Goal: Task Accomplishment & Management: Manage account settings

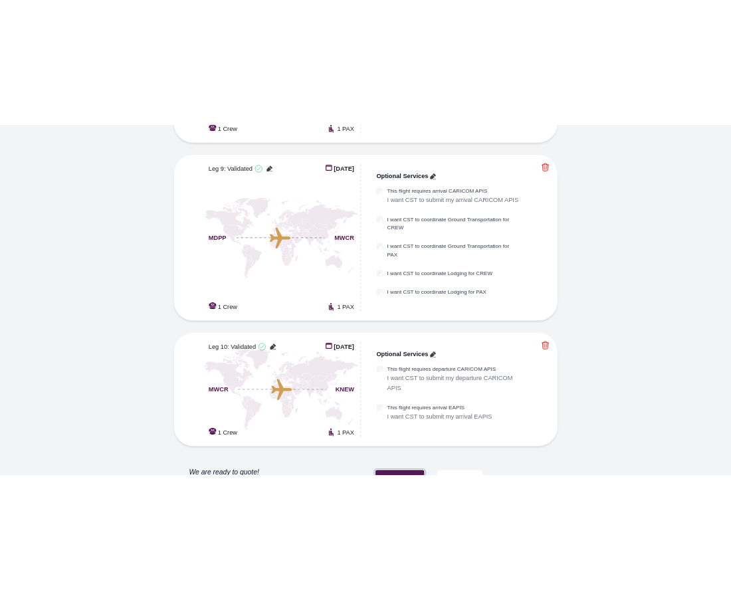
scroll to position [1432, 0]
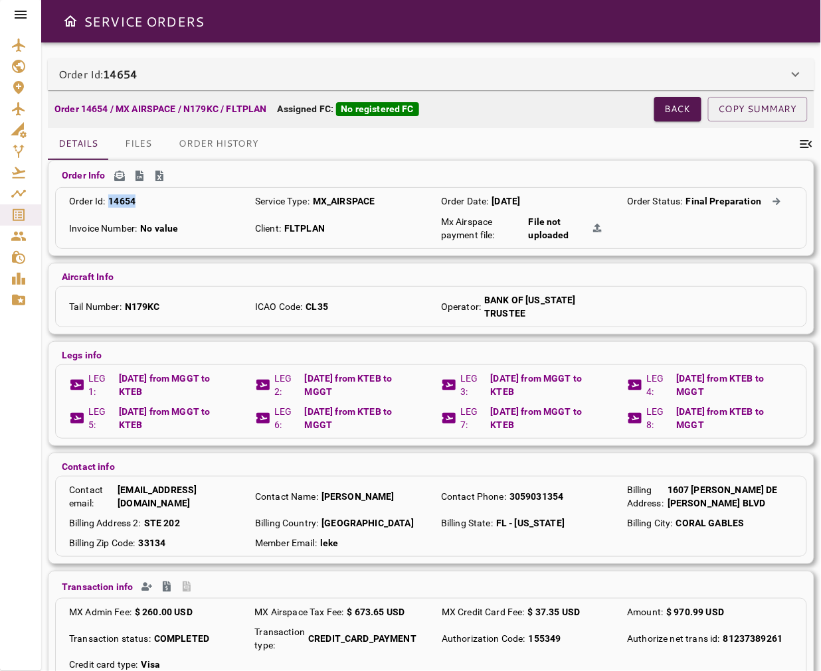
click at [21, 11] on icon at bounding box center [21, 15] width 12 height 8
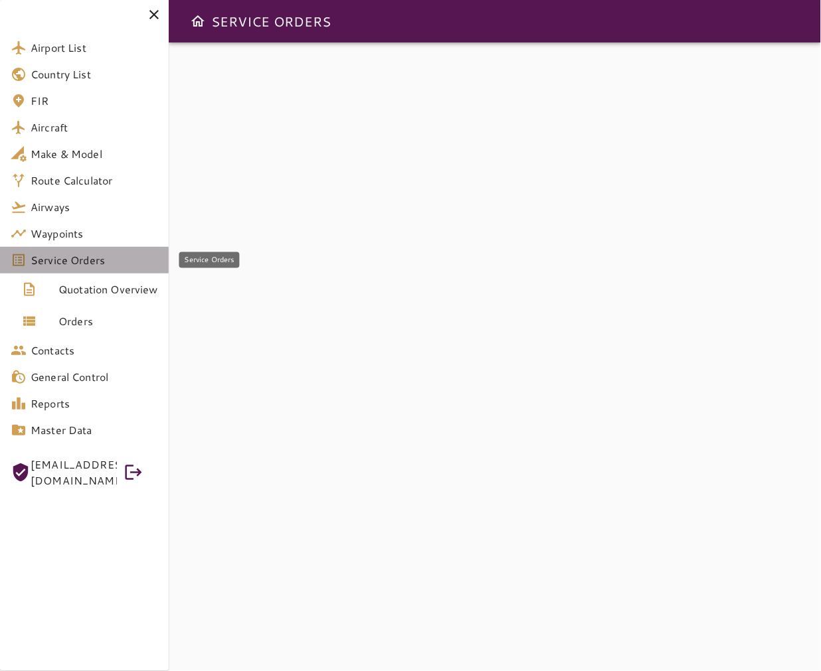
click at [98, 266] on span "Service Orders" at bounding box center [95, 260] width 128 height 16
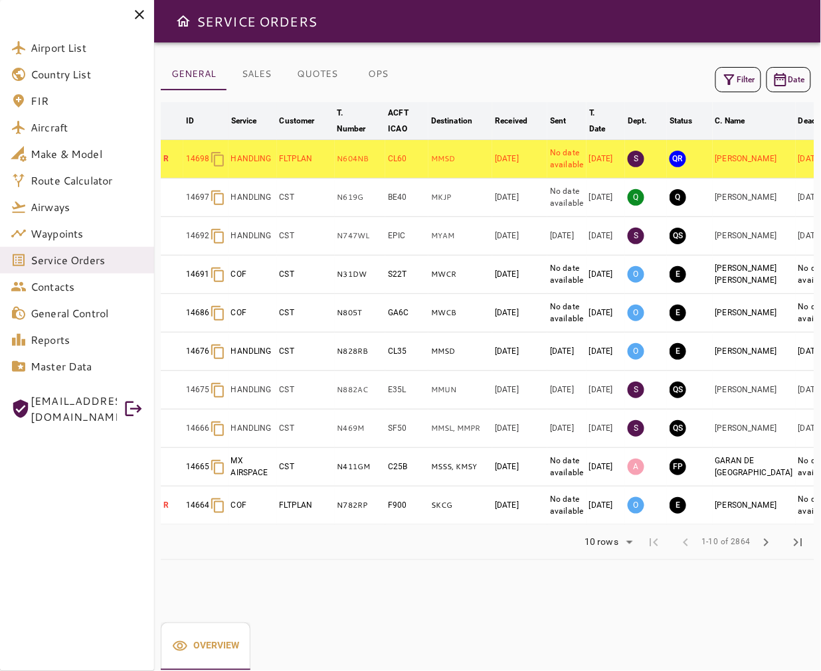
click at [581, 84] on div "Filter Date" at bounding box center [488, 80] width 654 height 32
click at [135, 10] on icon at bounding box center [139, 14] width 9 height 9
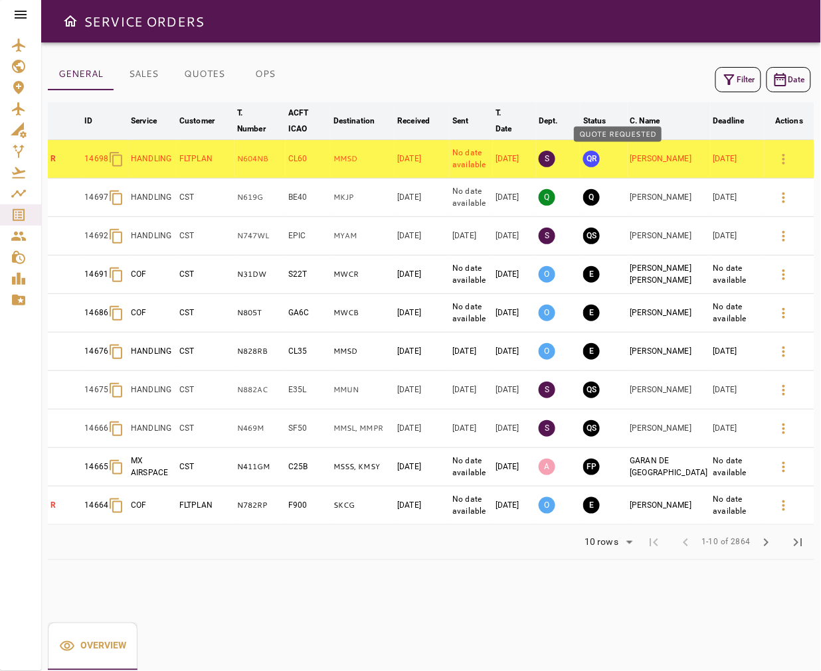
click at [600, 166] on button "QR" at bounding box center [591, 159] width 17 height 17
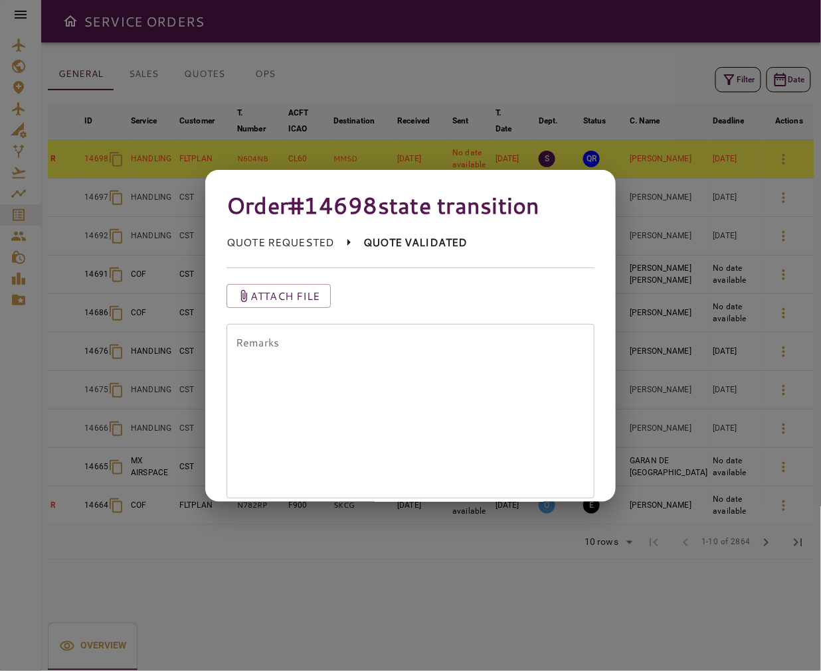
click at [428, 373] on textarea "Remarks" at bounding box center [410, 411] width 349 height 153
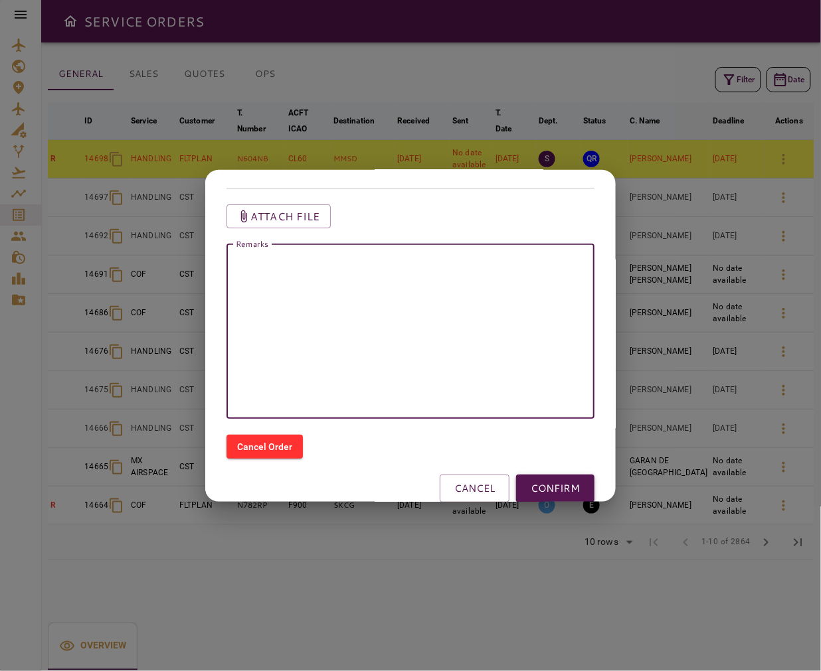
scroll to position [102, 0]
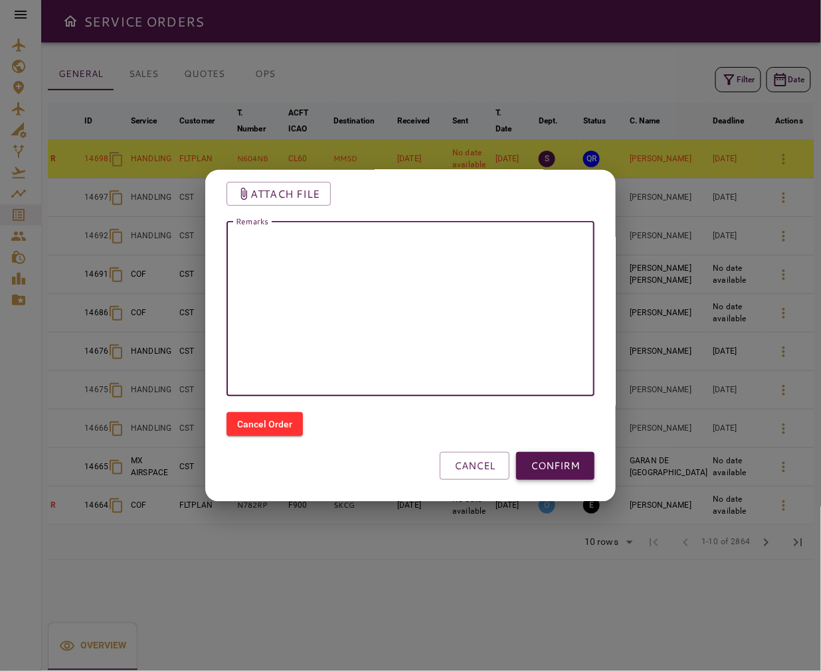
click at [547, 468] on button "CONFIRM" at bounding box center [555, 466] width 78 height 28
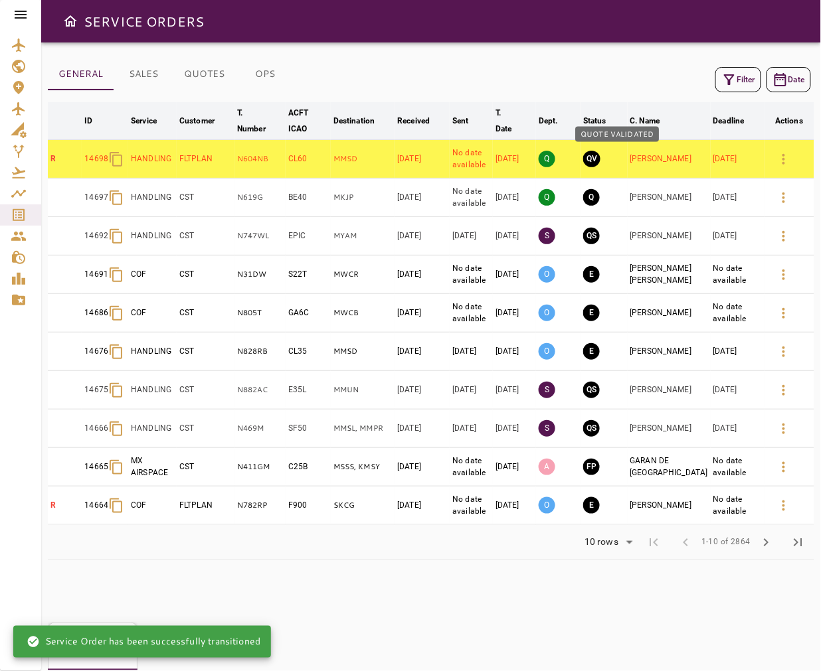
click at [600, 160] on button "QV" at bounding box center [591, 159] width 17 height 17
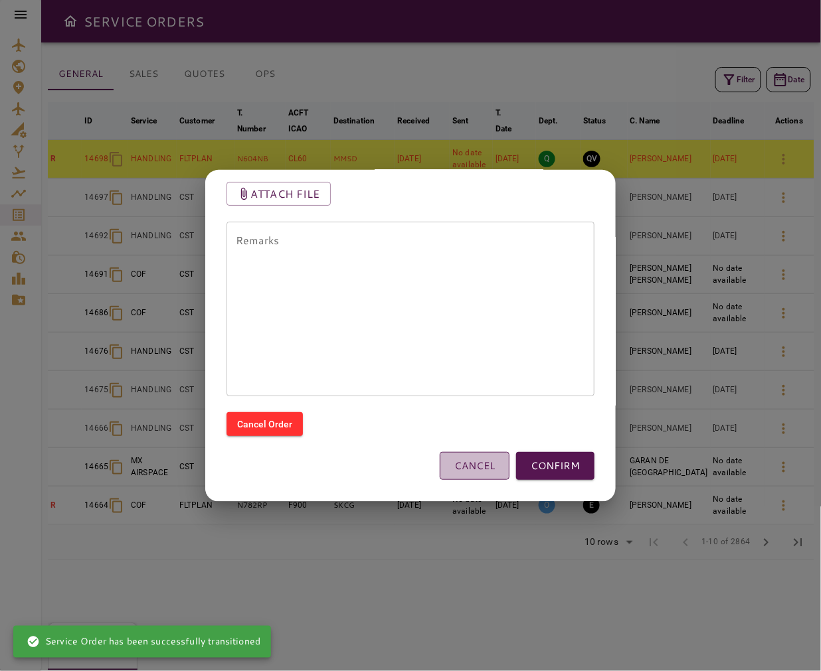
drag, startPoint x: 477, startPoint y: 462, endPoint x: 337, endPoint y: 266, distance: 240.0
click at [476, 462] on button "CANCEL" at bounding box center [475, 466] width 70 height 28
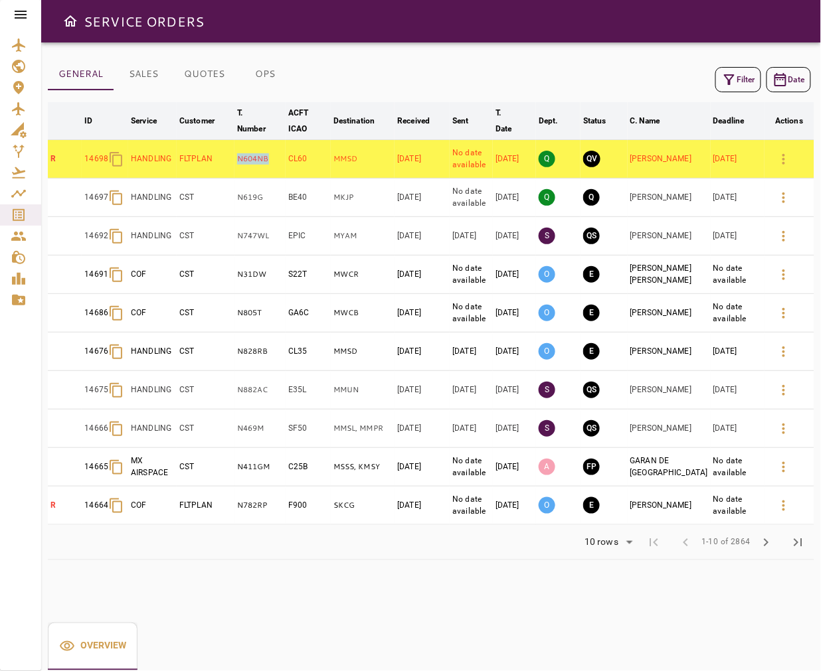
drag, startPoint x: 290, startPoint y: 167, endPoint x: 244, endPoint y: 167, distance: 46.5
click at [244, 167] on tr "R 14698 HANDLING FLTPLAN N604NB CL60 MMSD [DATE] No date available [DATE] Q QV …" at bounding box center [431, 159] width 766 height 39
copy tr "N604NB"
click at [600, 161] on button "QV" at bounding box center [591, 159] width 17 height 17
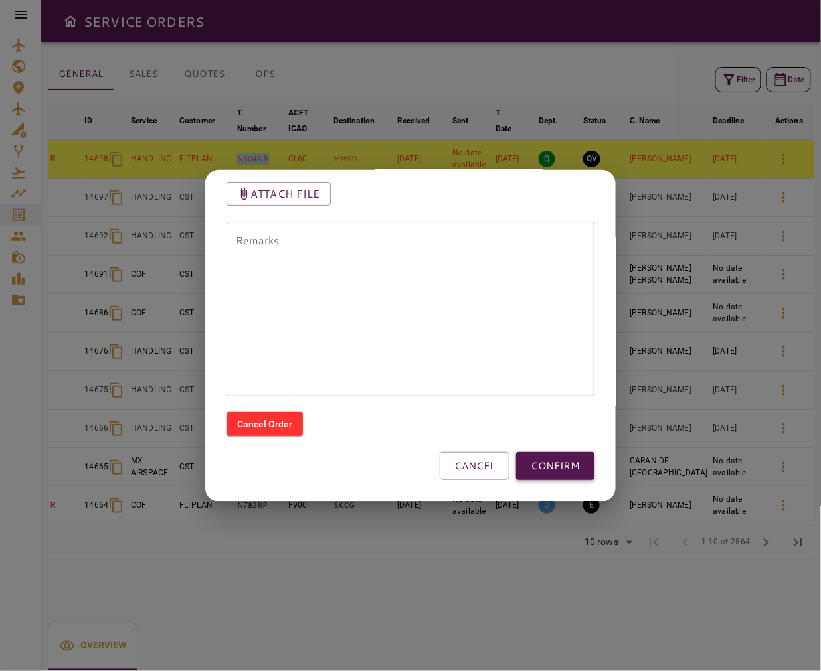
click at [542, 460] on button "CONFIRM" at bounding box center [555, 466] width 78 height 28
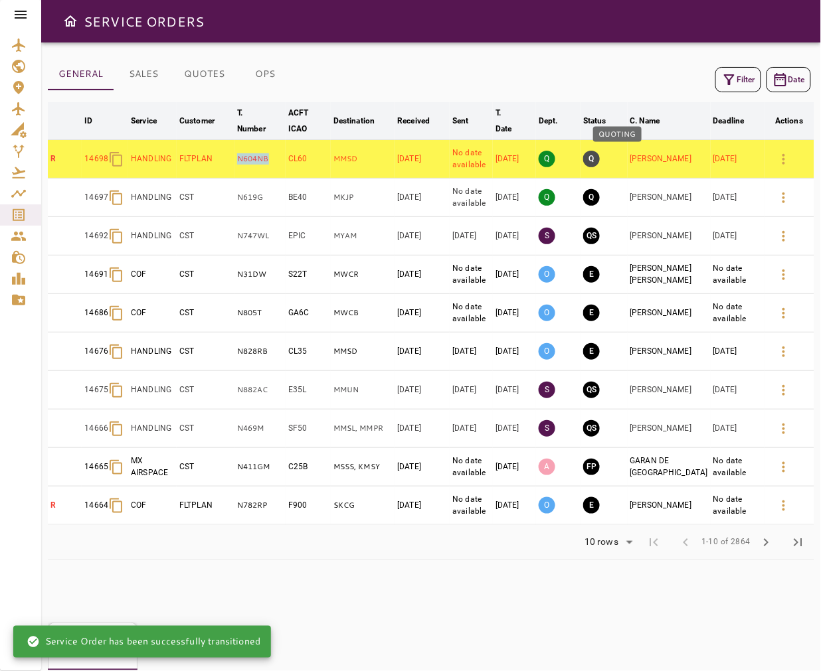
click at [600, 161] on button "Q" at bounding box center [591, 159] width 17 height 17
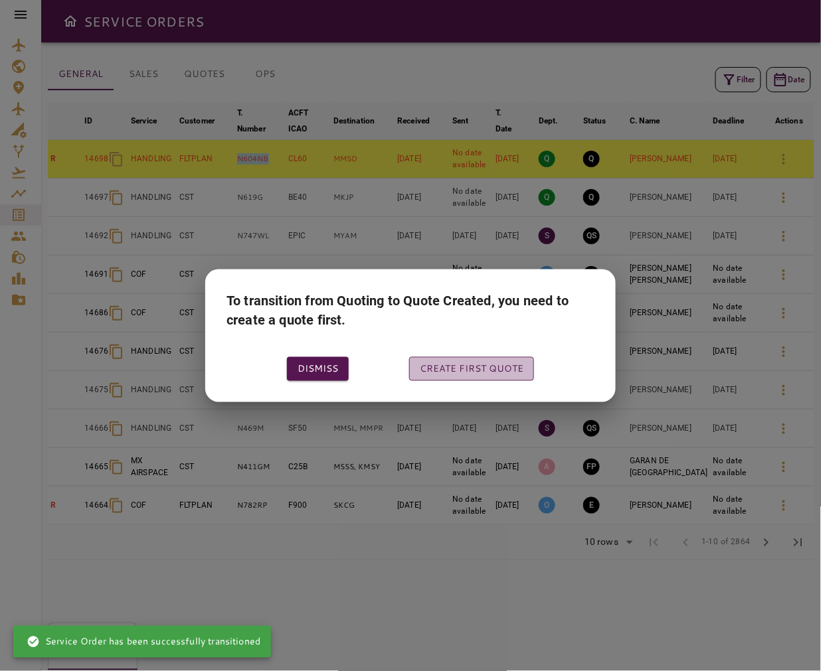
click at [482, 365] on button "Create first quote" at bounding box center [471, 369] width 125 height 25
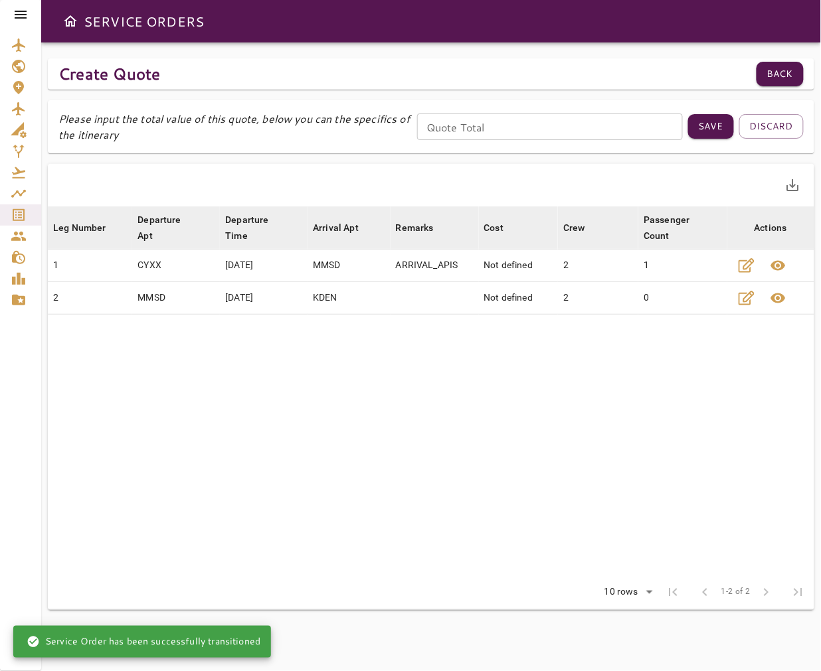
click at [511, 131] on input "Quote Total" at bounding box center [550, 127] width 266 height 27
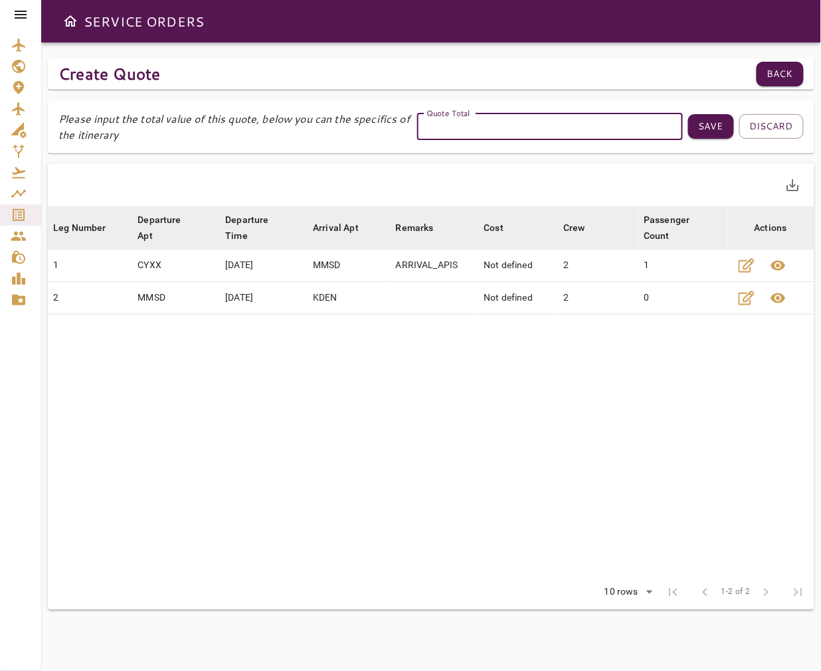
type input "*"
click at [705, 135] on button "Save" at bounding box center [711, 126] width 46 height 25
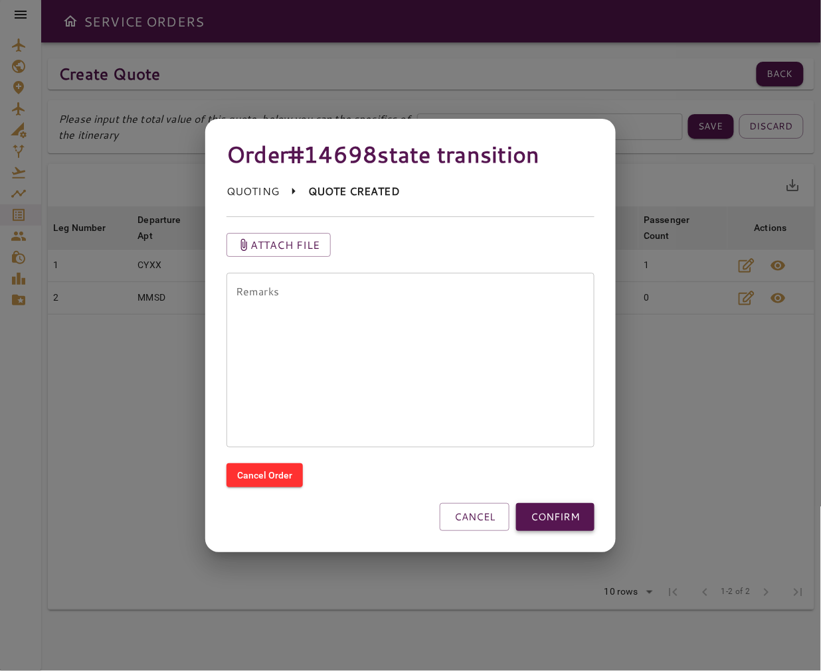
click at [559, 512] on button "CONFIRM" at bounding box center [555, 517] width 78 height 28
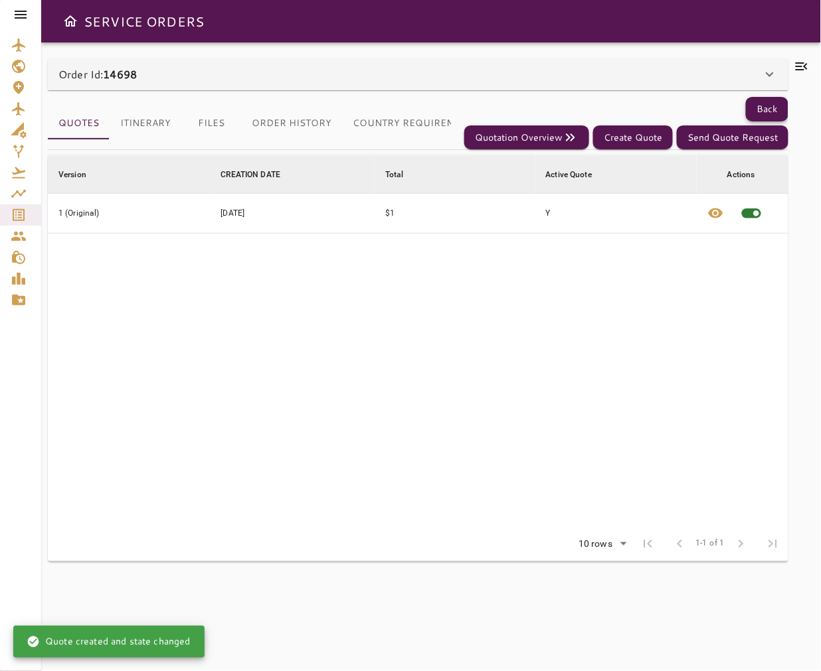
click at [723, 111] on button "Back" at bounding box center [767, 109] width 43 height 25
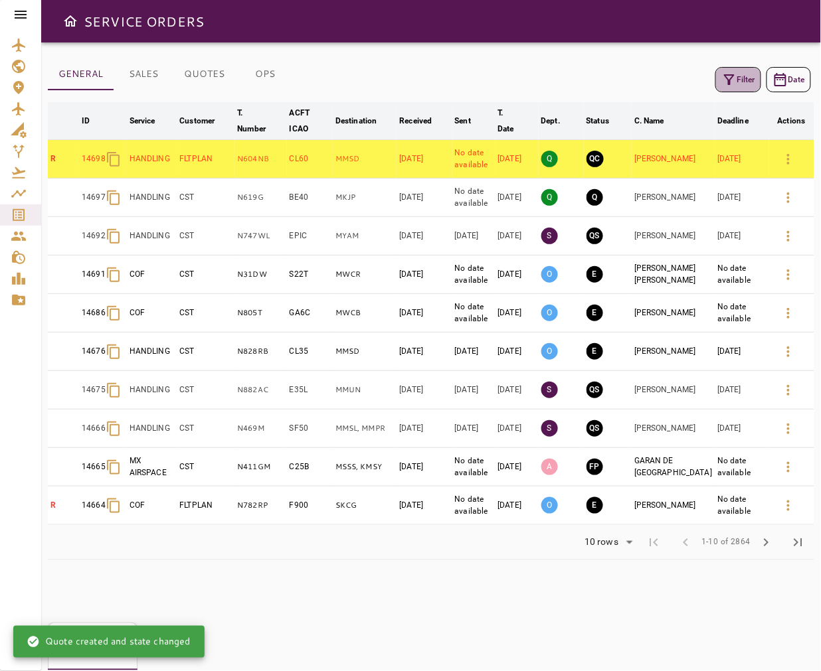
click at [723, 76] on button "Filter" at bounding box center [738, 79] width 46 height 25
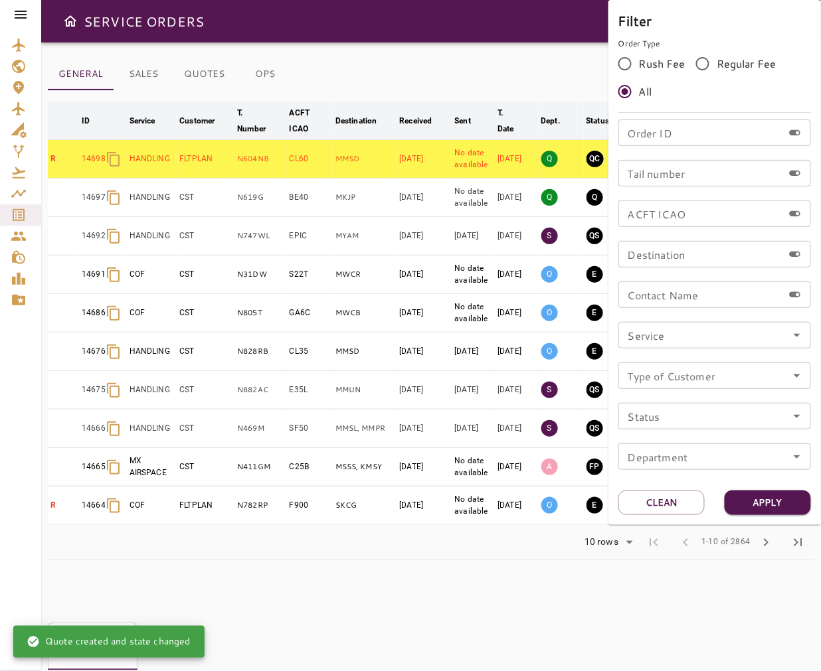
click at [569, 80] on div at bounding box center [410, 335] width 821 height 671
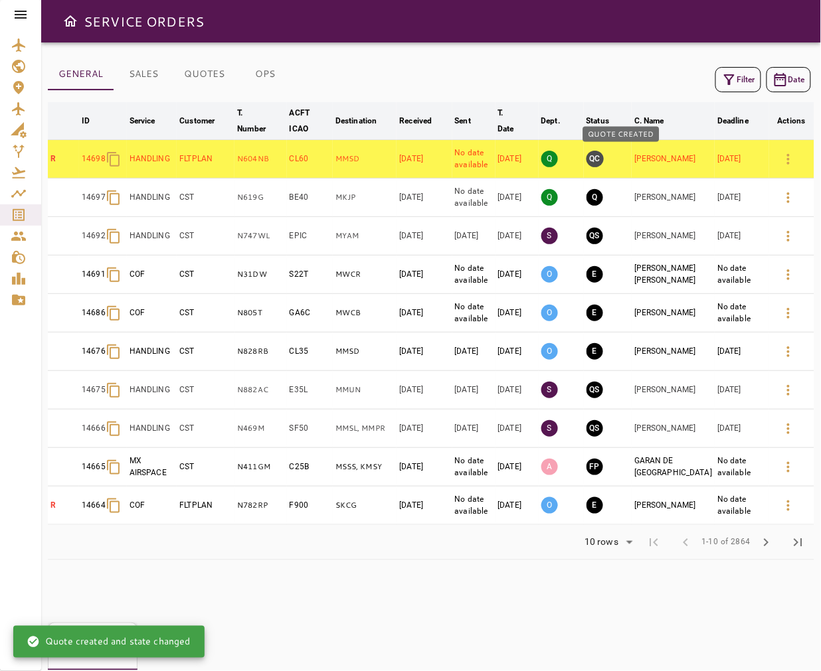
click at [604, 157] on button "QC" at bounding box center [594, 159] width 17 height 17
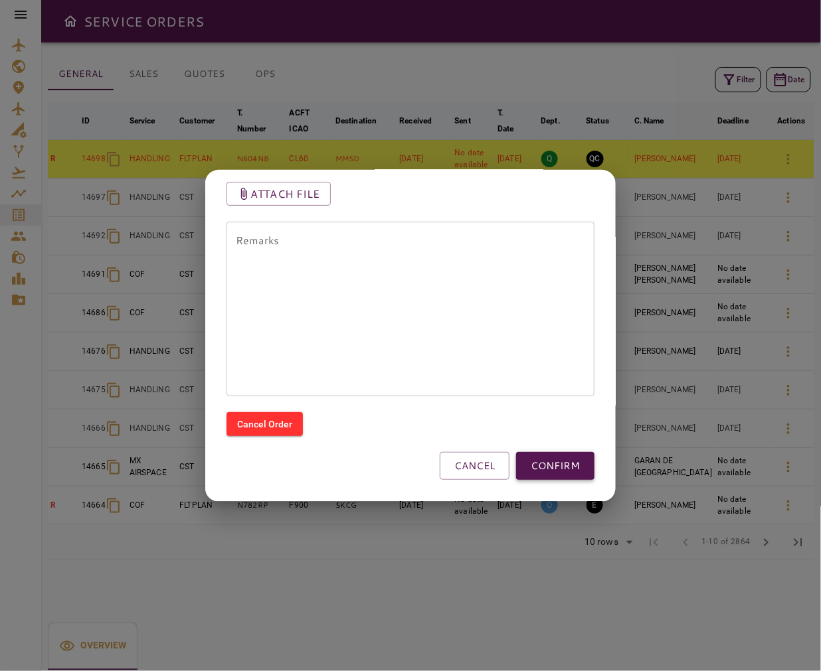
click at [551, 460] on button "CONFIRM" at bounding box center [555, 466] width 78 height 28
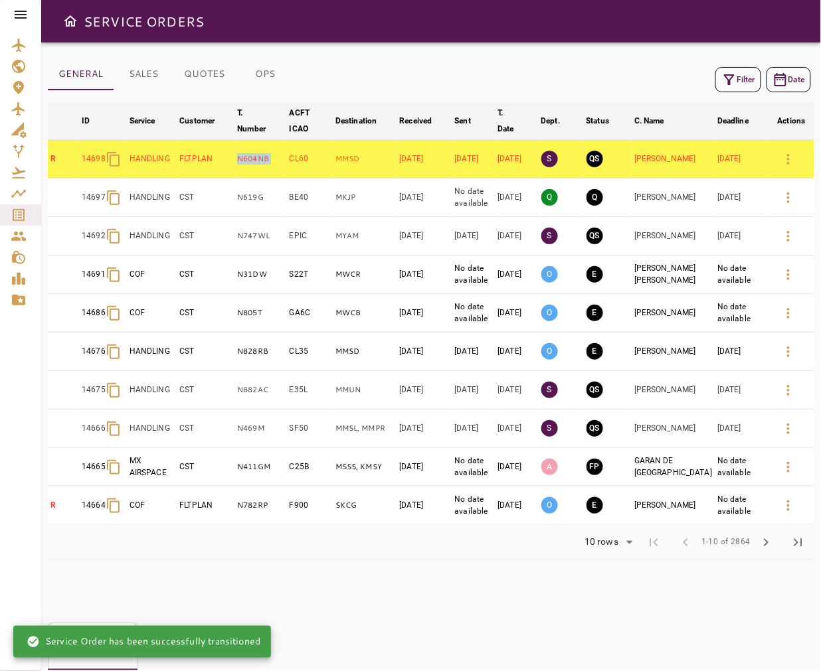
drag, startPoint x: 298, startPoint y: 161, endPoint x: 244, endPoint y: 161, distance: 53.1
click at [244, 161] on tr "R 14698 HANDLING FLTPLAN N604NB CL60 MMSD [DATE] [DATE] [DATE] S QS [PERSON_NAM…" at bounding box center [431, 159] width 766 height 39
copy p "N604NB"
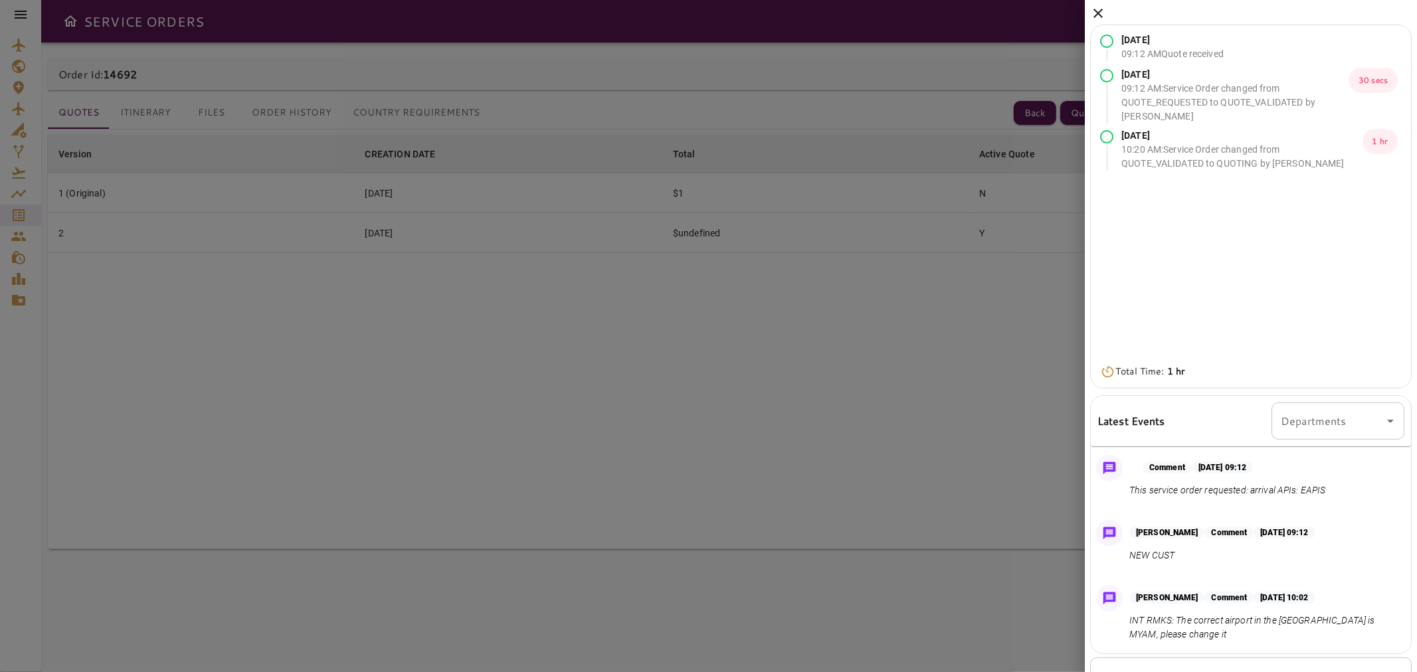
drag, startPoint x: 72, startPoint y: 15, endPoint x: 55, endPoint y: 1, distance: 21.7
click at [70, 14] on div at bounding box center [708, 336] width 1417 height 672
